Goal: Use online tool/utility: Utilize a website feature to perform a specific function

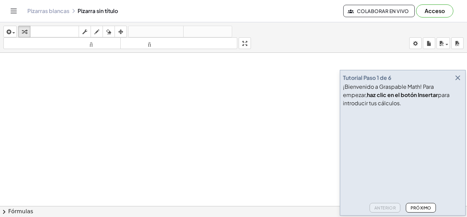
click at [458, 77] on icon "button" at bounding box center [458, 78] width 8 height 8
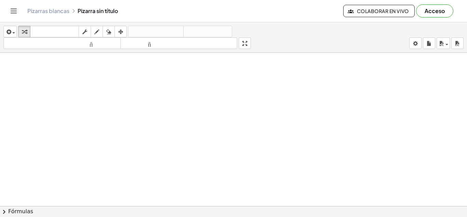
drag, startPoint x: 113, startPoint y: 112, endPoint x: 100, endPoint y: 125, distance: 18.1
click at [98, 33] on icon "button" at bounding box center [96, 32] width 5 height 8
drag, startPoint x: 83, startPoint y: 89, endPoint x: 85, endPoint y: 101, distance: 12.4
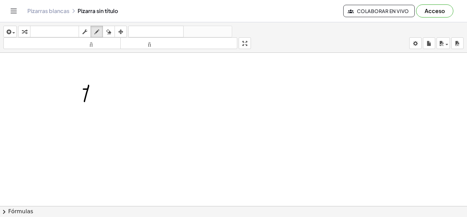
drag, startPoint x: 84, startPoint y: 95, endPoint x: 109, endPoint y: 95, distance: 25.7
drag, startPoint x: 113, startPoint y: 91, endPoint x: 117, endPoint y: 100, distance: 10.1
